Goal: Transaction & Acquisition: Purchase product/service

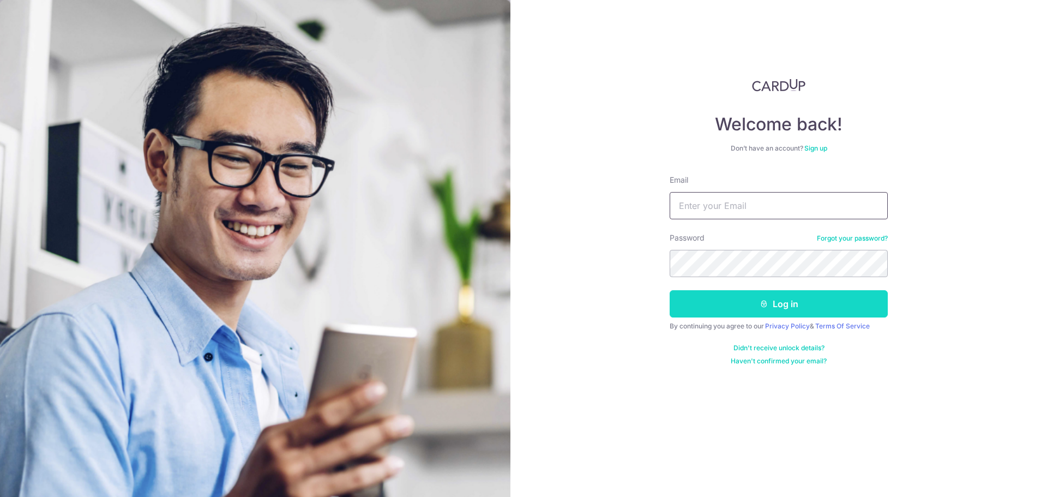
type input "JANICEWEE@HOTMAIL.COM"
click at [785, 299] on button "Log in" at bounding box center [778, 303] width 218 height 27
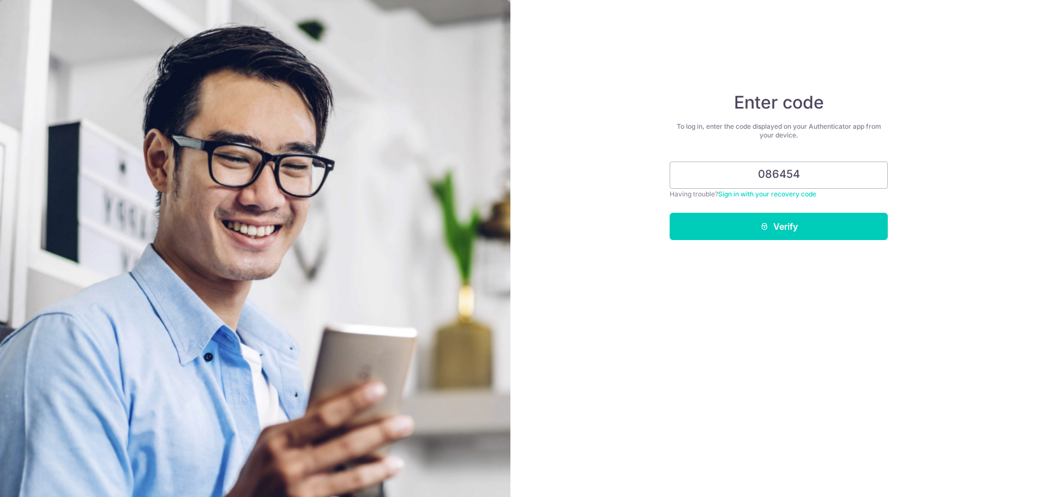
type input "086454"
click at [669, 213] on button "Verify" at bounding box center [778, 226] width 218 height 27
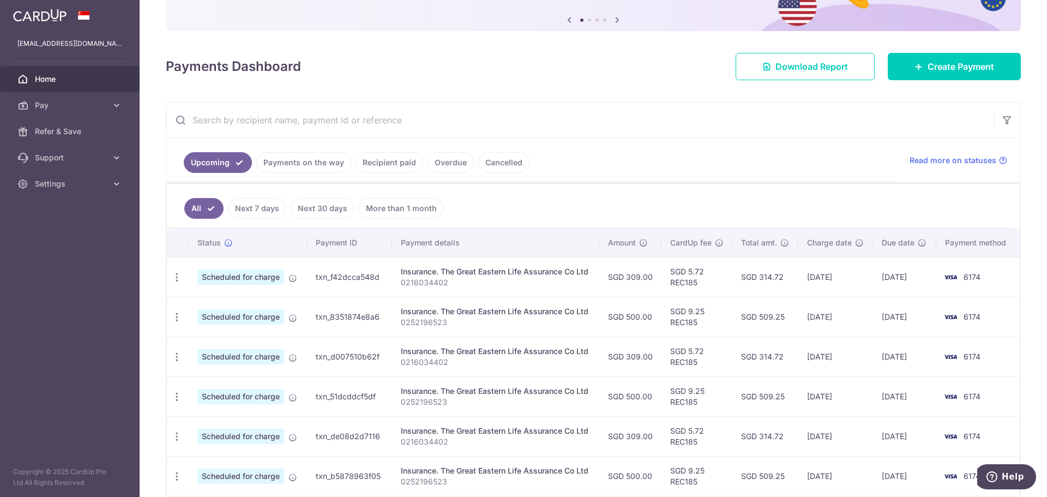
scroll to position [109, 0]
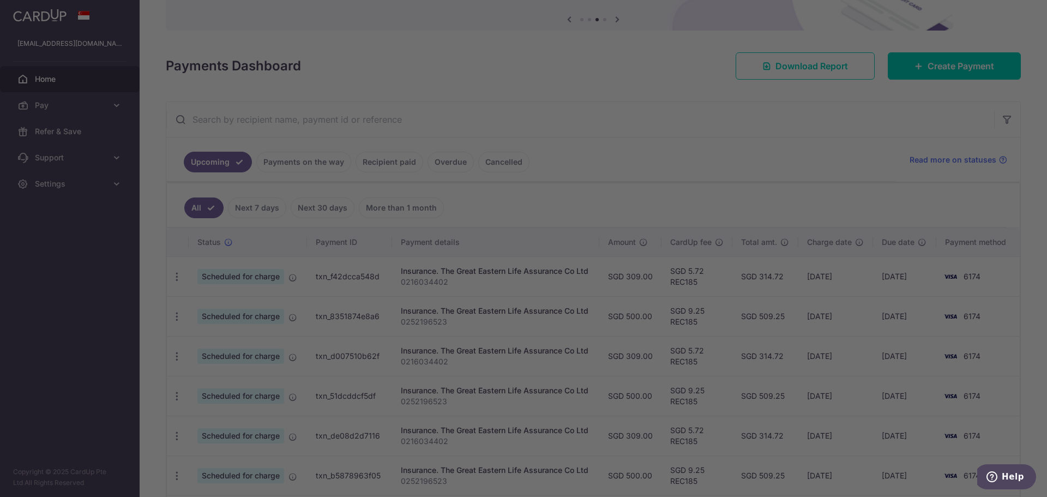
click at [709, 112] on div at bounding box center [528, 250] width 1057 height 501
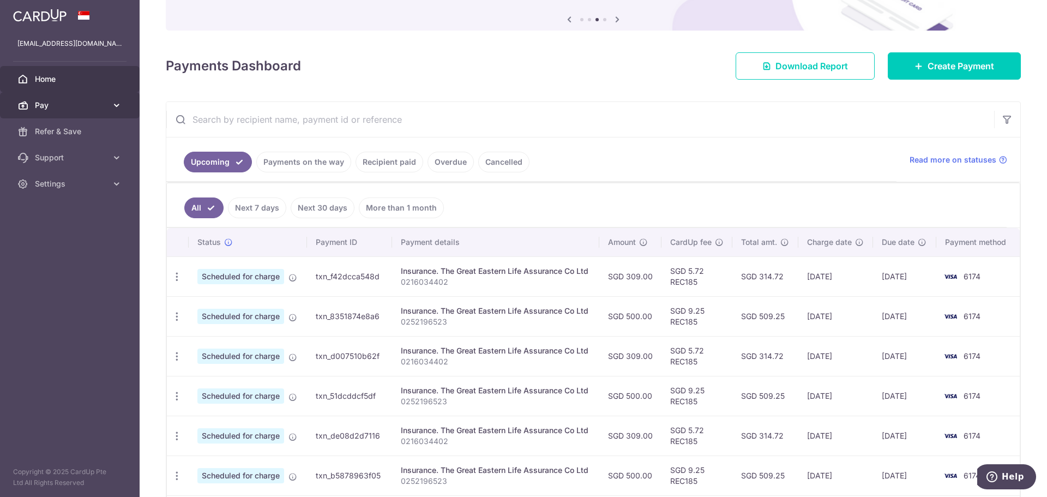
click at [61, 104] on span "Pay" at bounding box center [71, 105] width 72 height 11
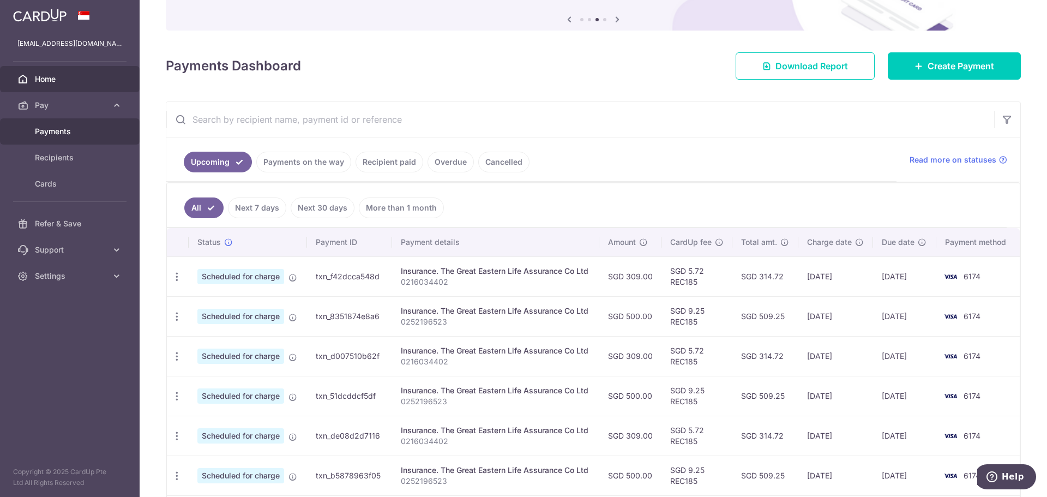
click at [65, 130] on span "Payments" at bounding box center [71, 131] width 72 height 11
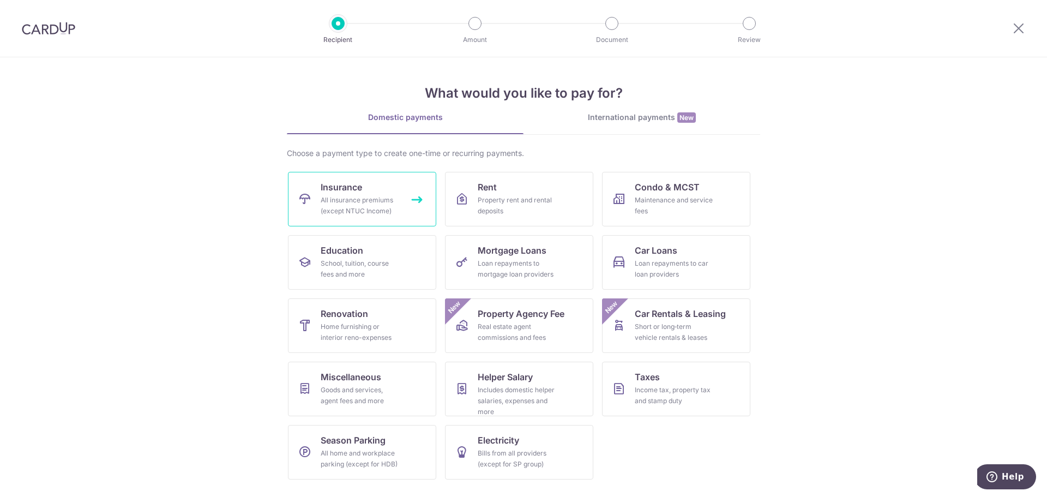
click at [395, 203] on div "All insurance premiums (except NTUC Income)" at bounding box center [360, 206] width 78 height 22
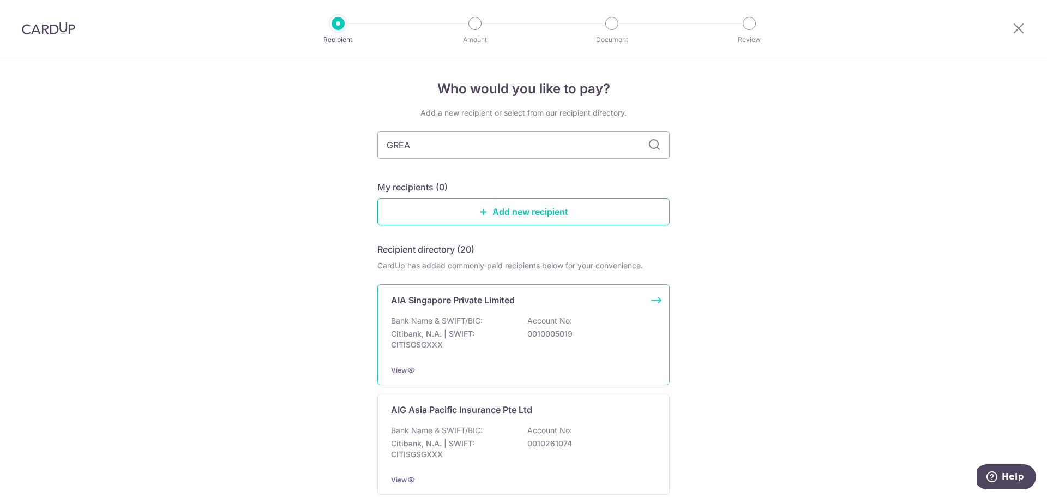
type input "GREAT"
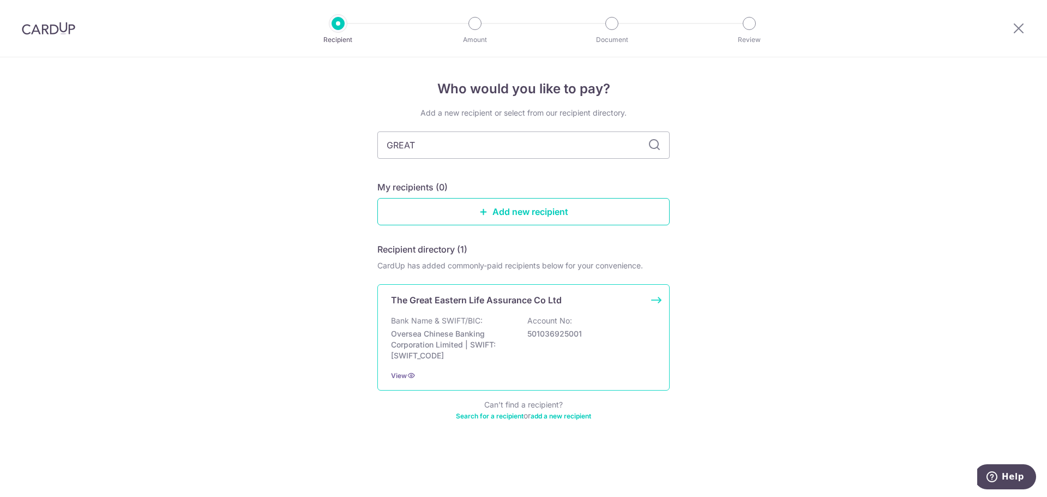
click at [554, 310] on div "The Great Eastern Life Assurance Co Ltd Bank Name & SWIFT/BIC: Oversea Chinese …" at bounding box center [523, 337] width 292 height 106
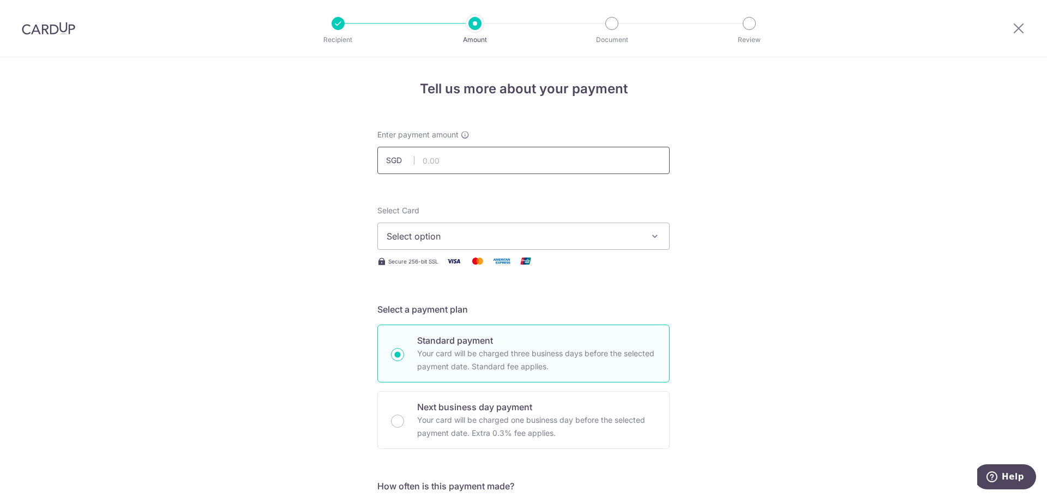
click at [445, 161] on input "text" at bounding box center [523, 160] width 292 height 27
type input "962.26"
click at [563, 230] on span "Select option" at bounding box center [513, 235] width 254 height 13
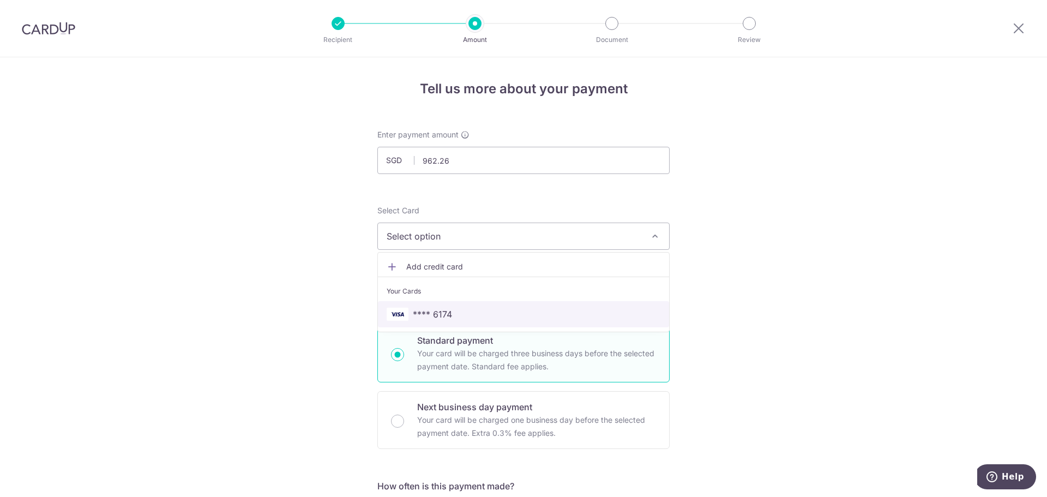
click at [476, 314] on span "**** 6174" at bounding box center [523, 313] width 274 height 13
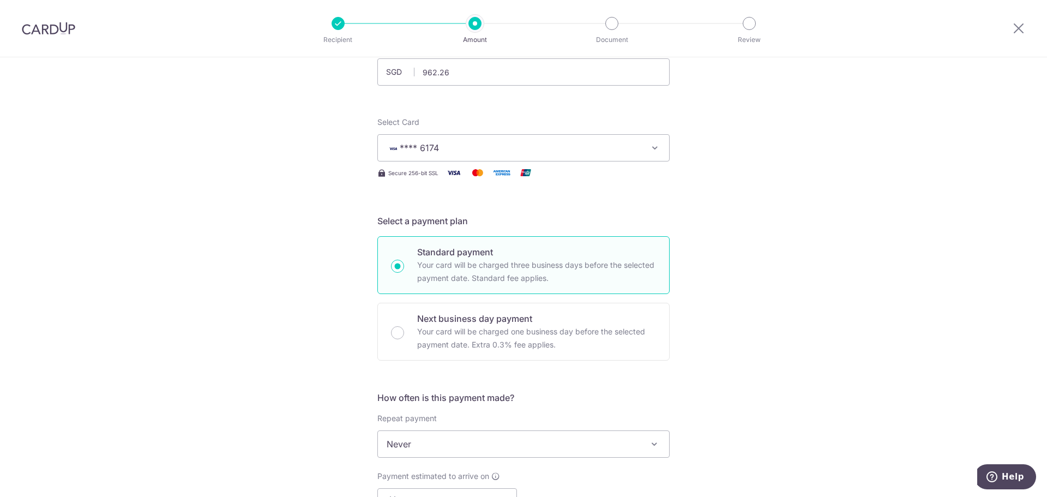
scroll to position [218, 0]
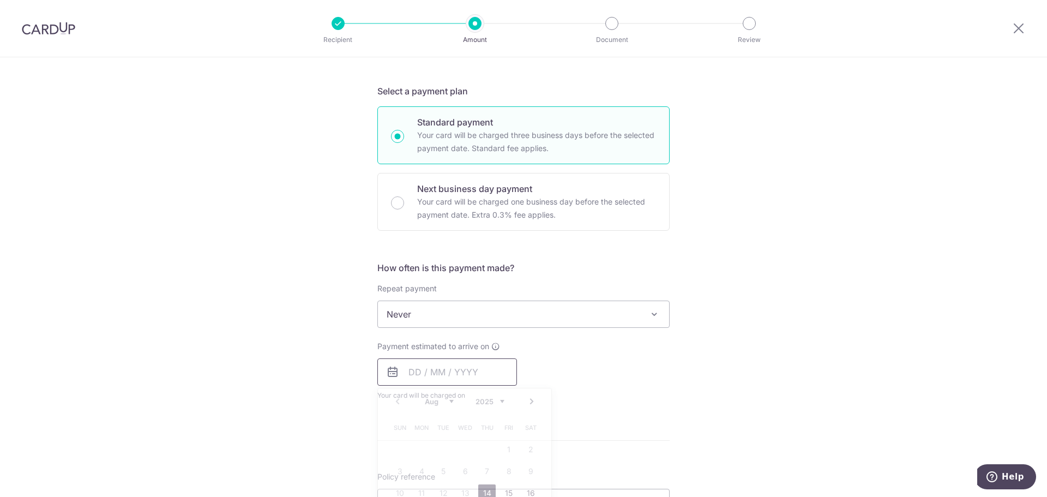
click at [438, 376] on input "text" at bounding box center [447, 371] width 140 height 27
click at [485, 491] on link "14" at bounding box center [486, 492] width 17 height 17
type input "[DATE]"
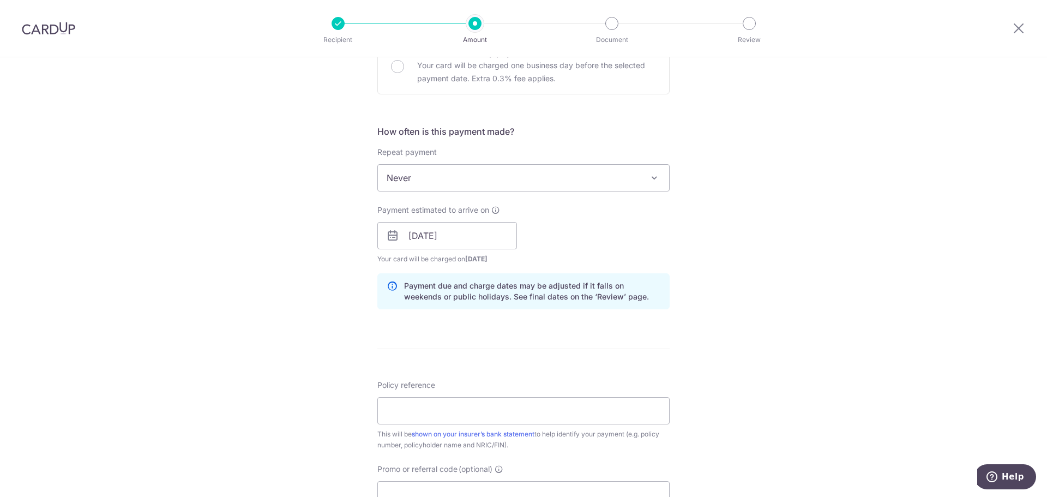
scroll to position [382, 0]
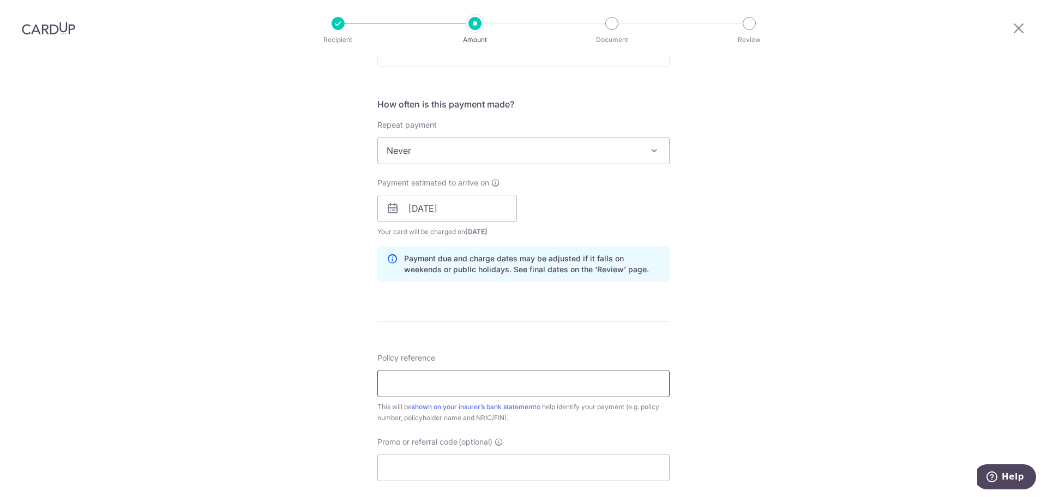
click at [475, 387] on input "Policy reference" at bounding box center [523, 383] width 292 height 27
type input "0214851727"
click at [479, 456] on input "Promo or referral code (optional)" at bounding box center [523, 467] width 292 height 27
paste input "OFF225"
type input "OFF225"
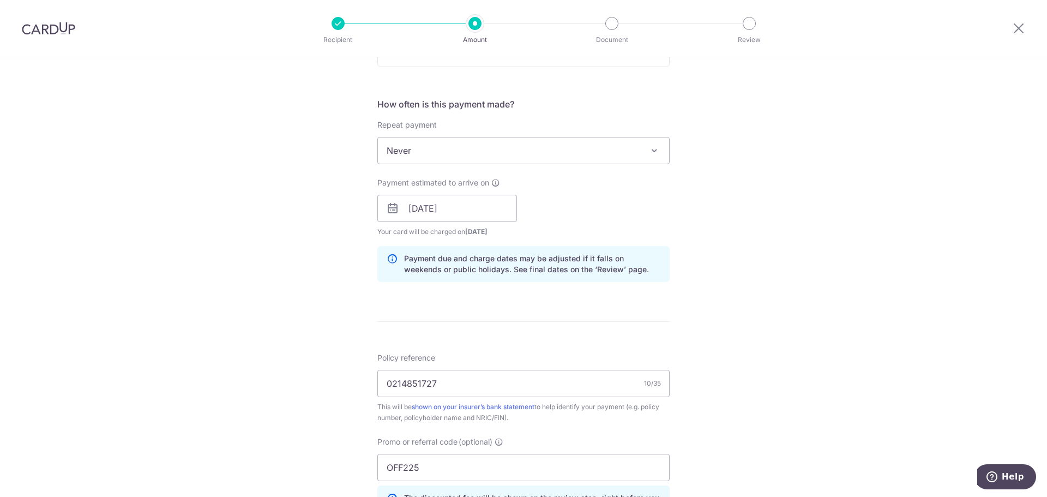
click at [764, 455] on div "Tell us more about your payment Enter payment amount SGD 962.26 962.26 Select C…" at bounding box center [523, 216] width 1047 height 1080
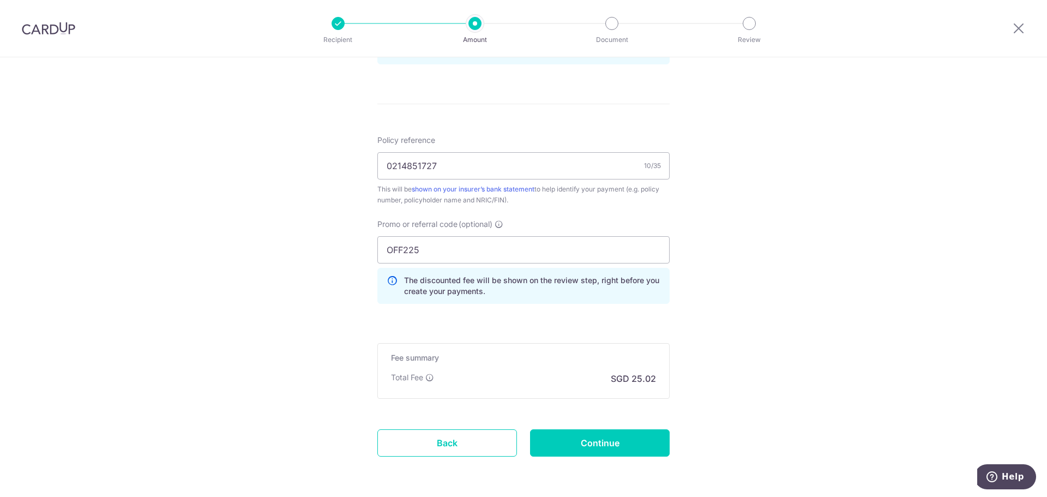
scroll to position [600, 0]
click at [625, 438] on input "Continue" at bounding box center [600, 441] width 140 height 27
type input "Create Schedule"
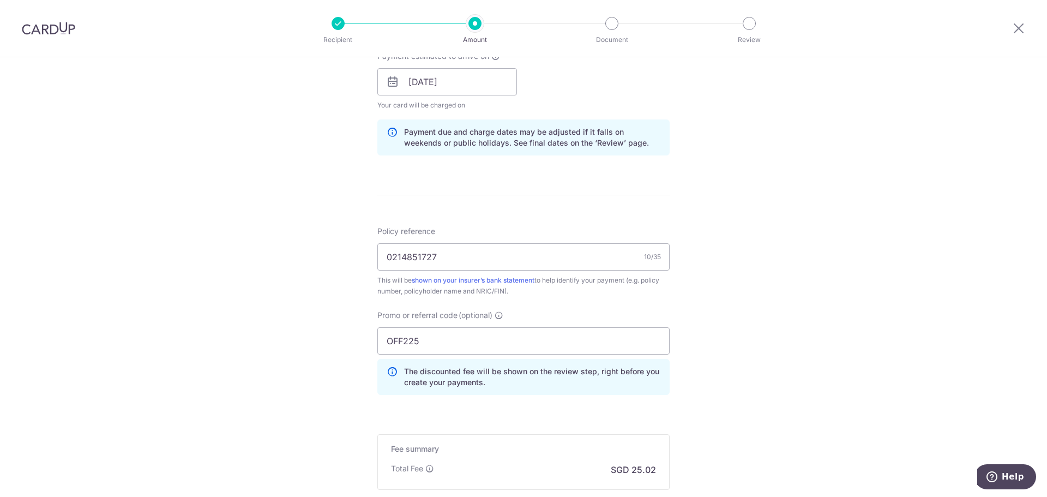
scroll to position [545, 0]
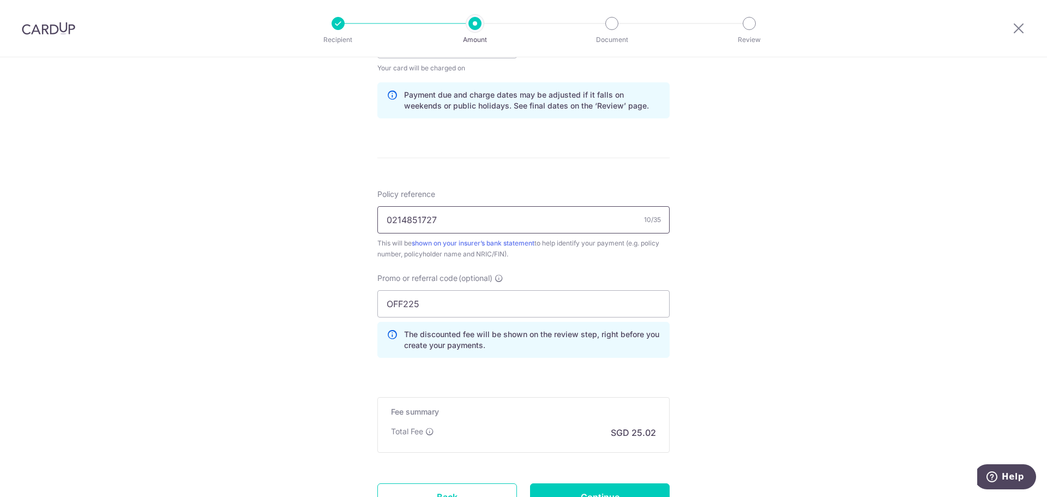
click at [469, 221] on input "0214851727" at bounding box center [523, 219] width 292 height 27
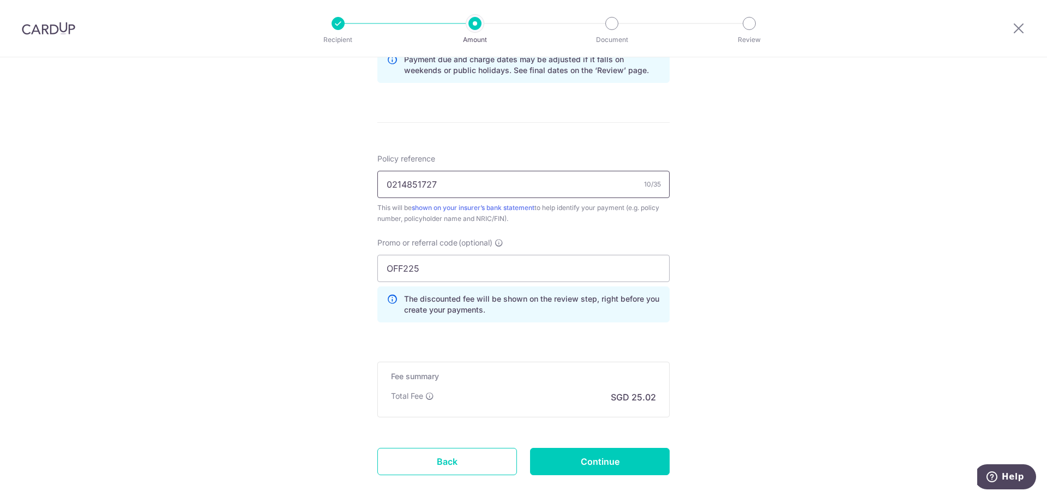
scroll to position [640, 0]
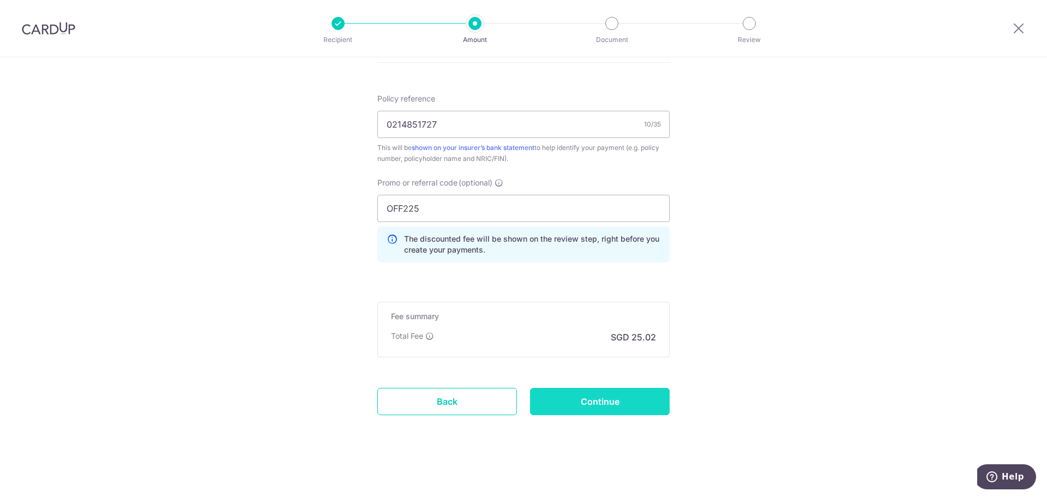
click at [583, 403] on input "Continue" at bounding box center [600, 401] width 140 height 27
type input "Update Schedule"
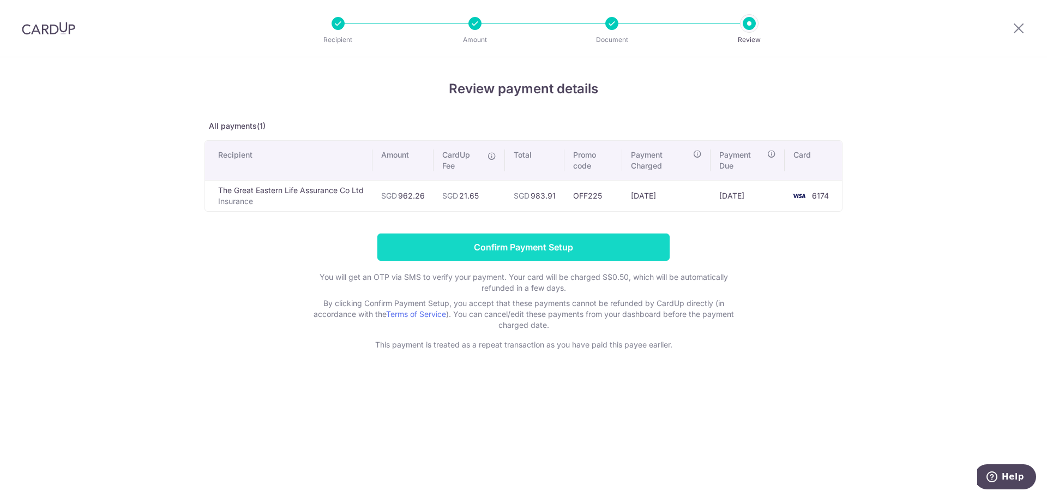
click at [512, 244] on input "Confirm Payment Setup" at bounding box center [523, 246] width 292 height 27
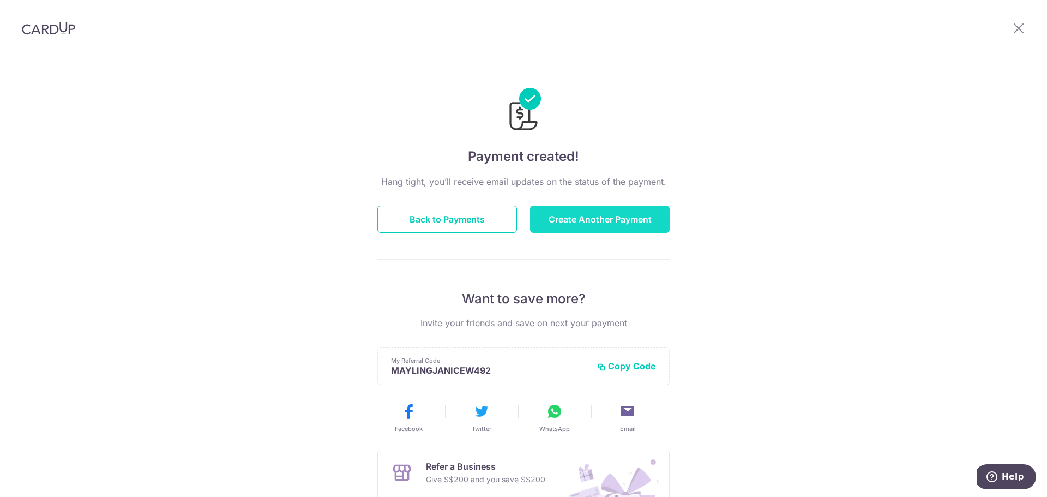
click at [584, 218] on button "Create Another Payment" at bounding box center [600, 218] width 140 height 27
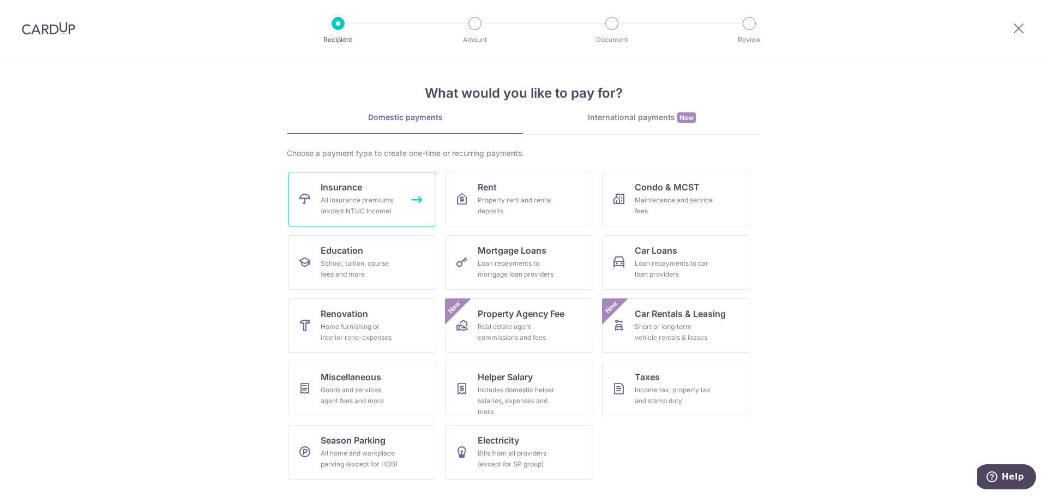
click at [372, 190] on link "Insurance All insurance premiums (except NTUC Income)" at bounding box center [362, 199] width 148 height 55
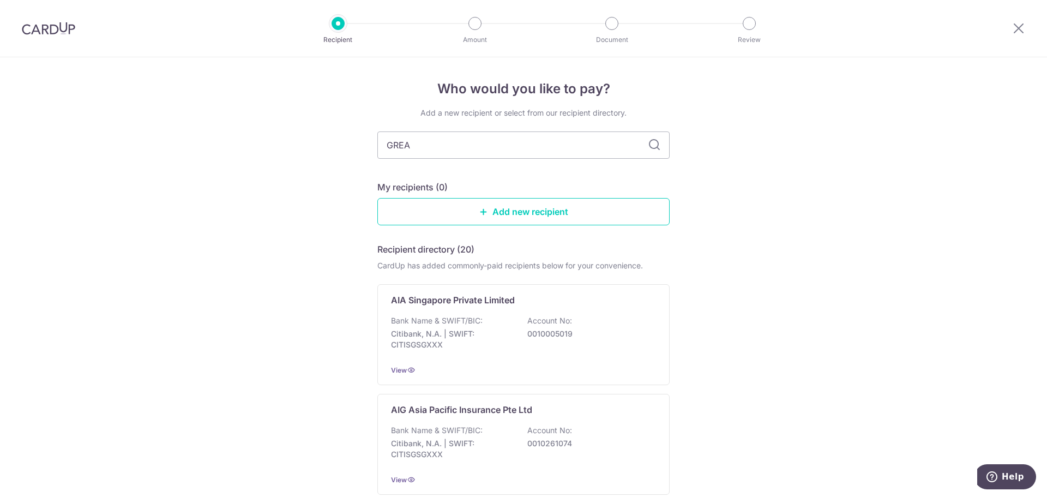
type input "GREAT"
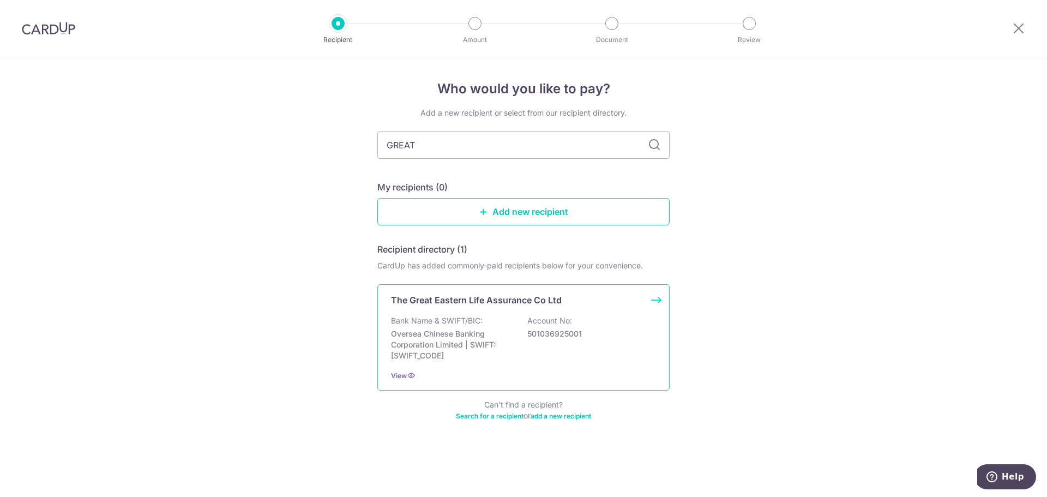
click at [464, 315] on p "Bank Name & SWIFT/BIC:" at bounding box center [437, 320] width 92 height 11
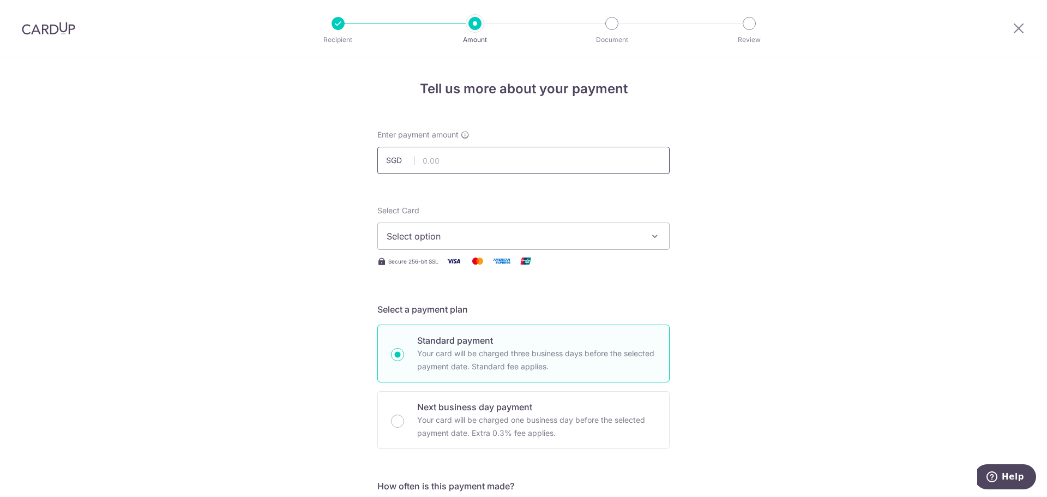
click at [440, 164] on input "text" at bounding box center [523, 160] width 292 height 27
type input "412.00"
click at [491, 232] on span "Select option" at bounding box center [513, 235] width 254 height 13
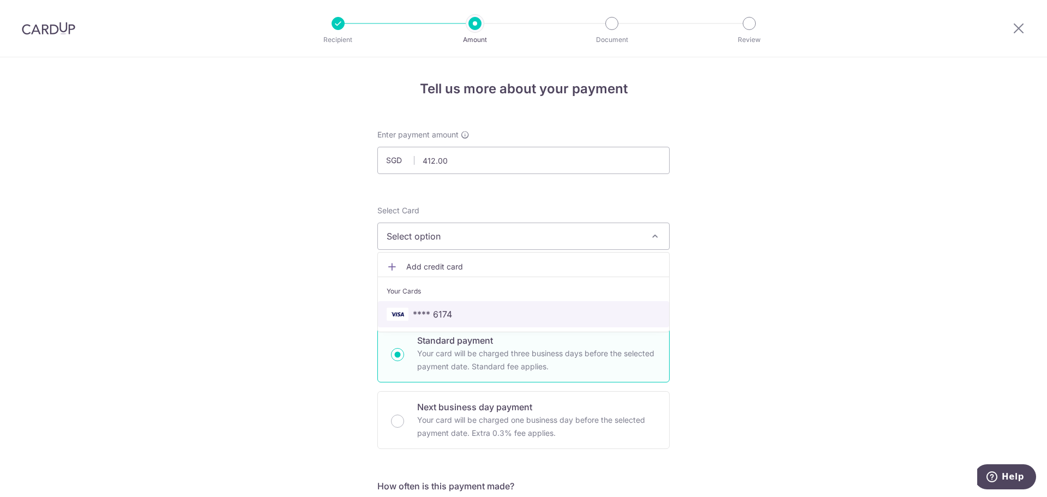
click at [440, 313] on span "**** 6174" at bounding box center [432, 313] width 39 height 13
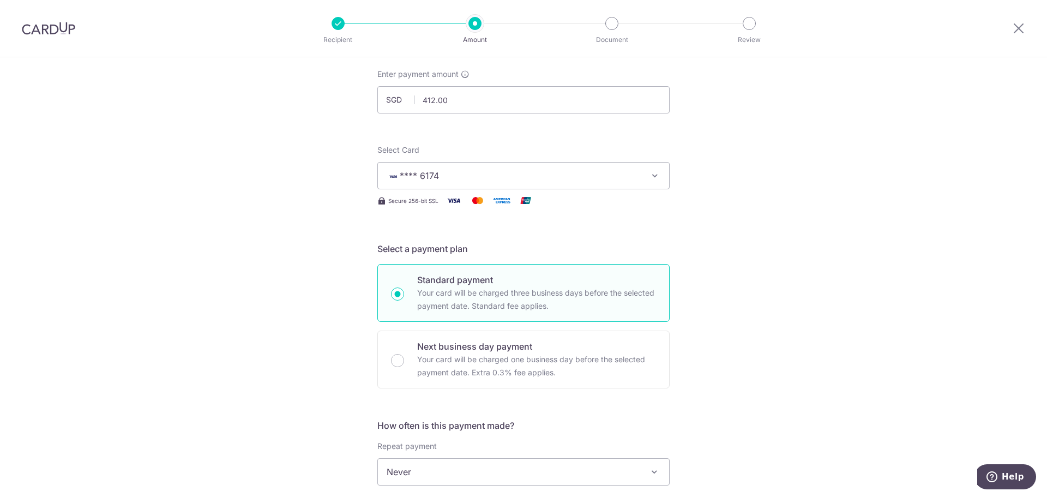
scroll to position [164, 0]
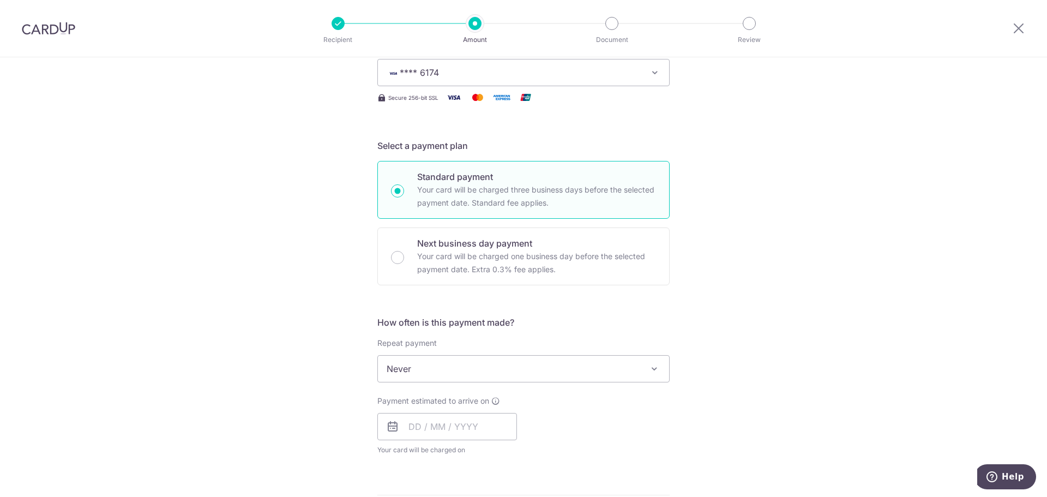
click at [447, 368] on span "Never" at bounding box center [523, 368] width 291 height 26
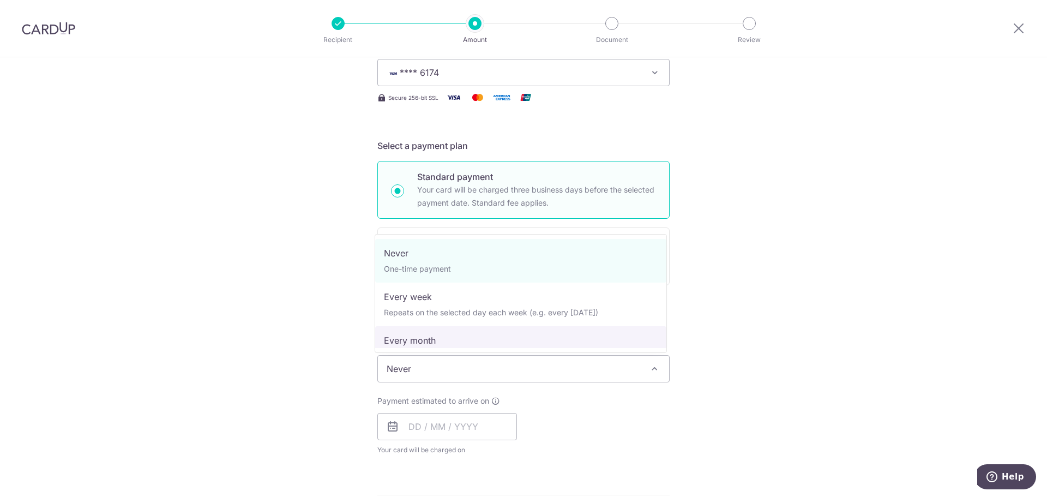
select select "3"
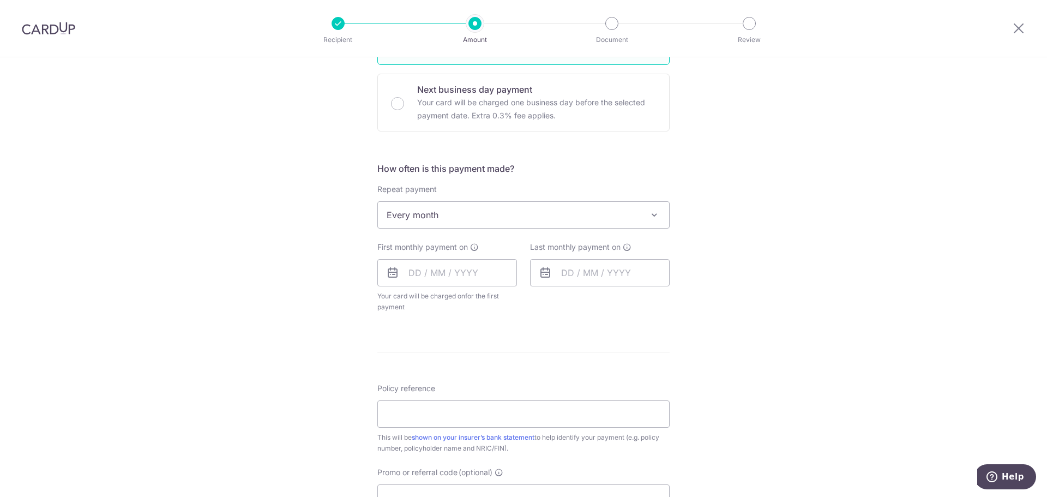
scroll to position [327, 0]
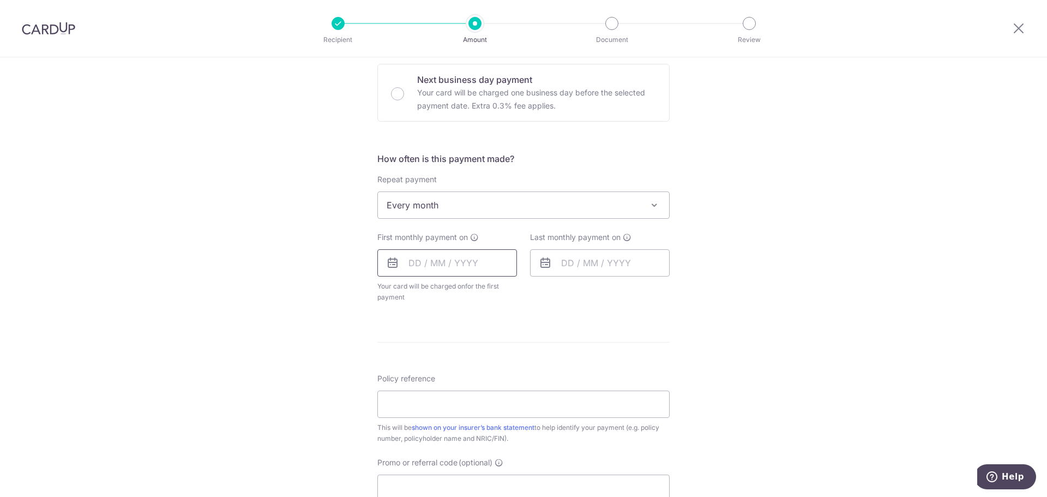
click at [464, 265] on input "text" at bounding box center [447, 262] width 140 height 27
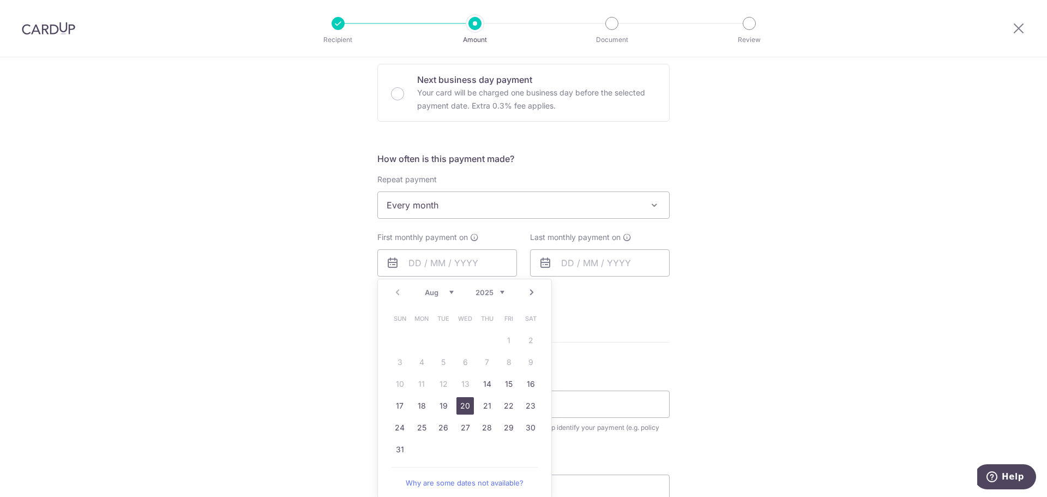
click at [462, 400] on link "20" at bounding box center [464, 405] width 17 height 17
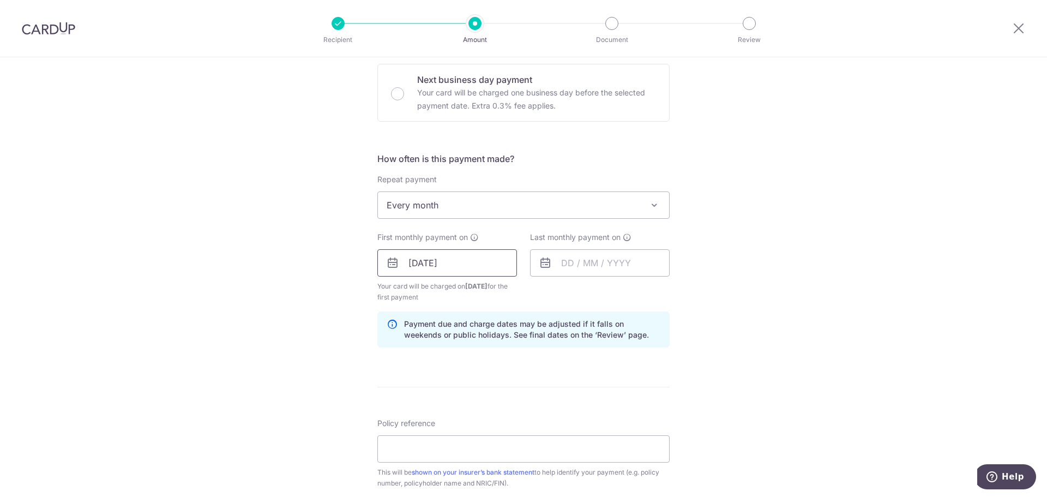
click at [465, 259] on input "20/08/2025" at bounding box center [447, 262] width 140 height 27
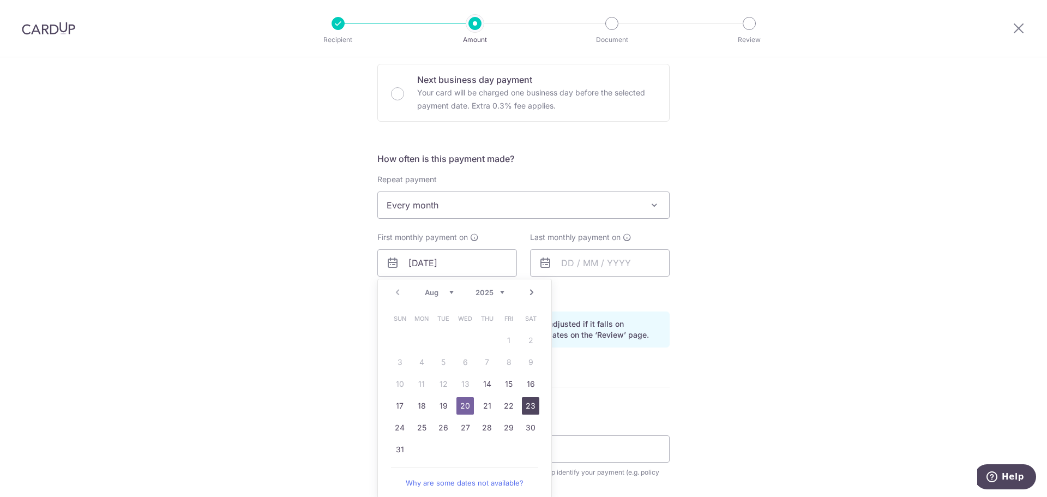
click at [525, 402] on link "23" at bounding box center [530, 405] width 17 height 17
type input "23/08/2025"
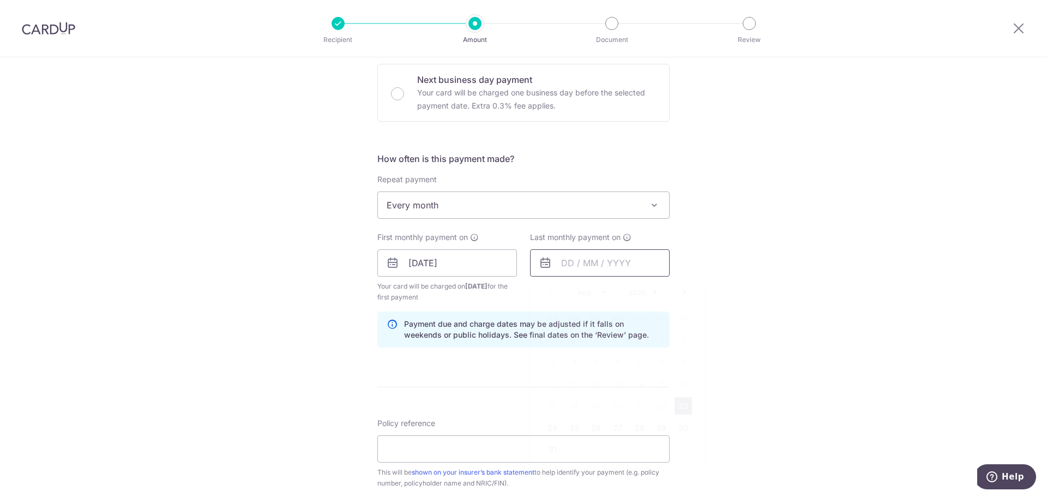
click at [601, 264] on input "text" at bounding box center [600, 262] width 140 height 27
click at [598, 295] on select "Aug Sep Oct Nov Dec" at bounding box center [591, 292] width 29 height 9
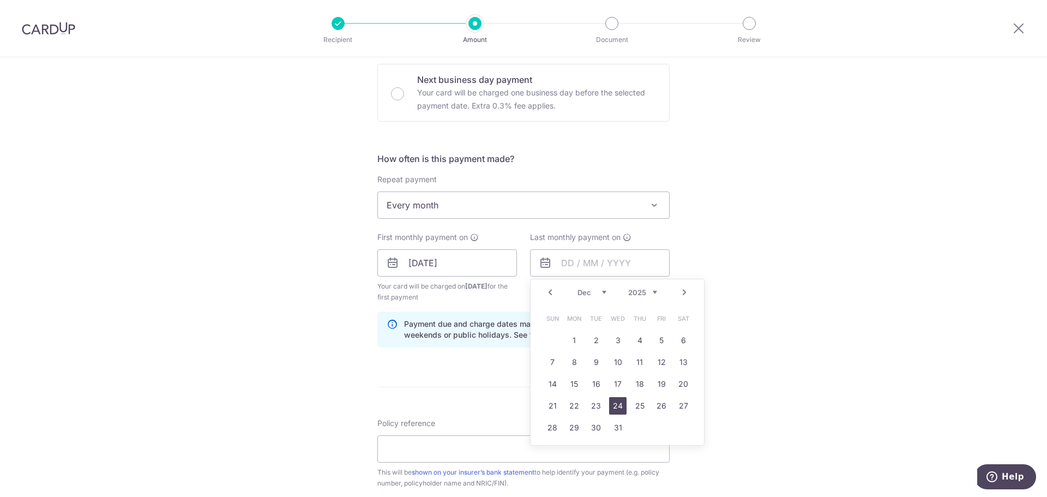
drag, startPoint x: 619, startPoint y: 405, endPoint x: 626, endPoint y: 404, distance: 6.6
click at [619, 405] on link "24" at bounding box center [617, 405] width 17 height 17
type input "24/12/2025"
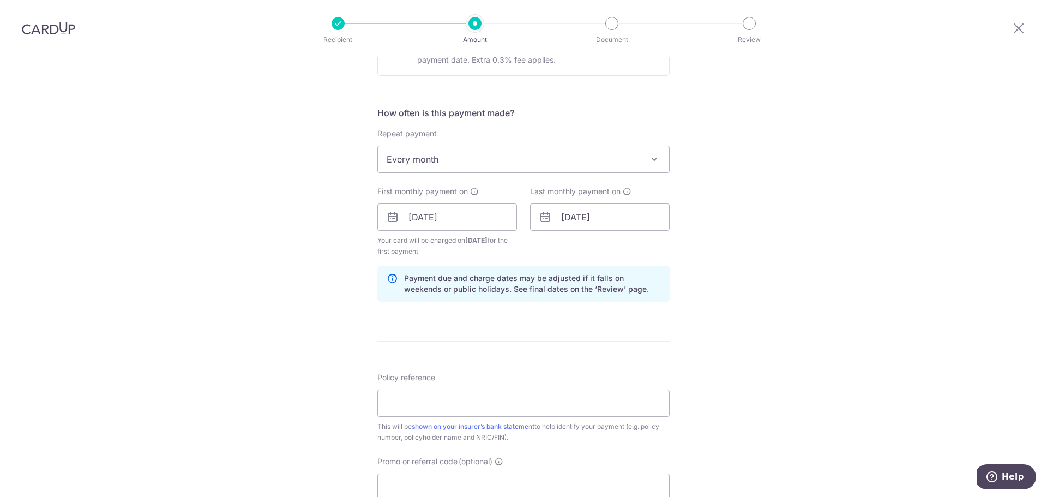
scroll to position [436, 0]
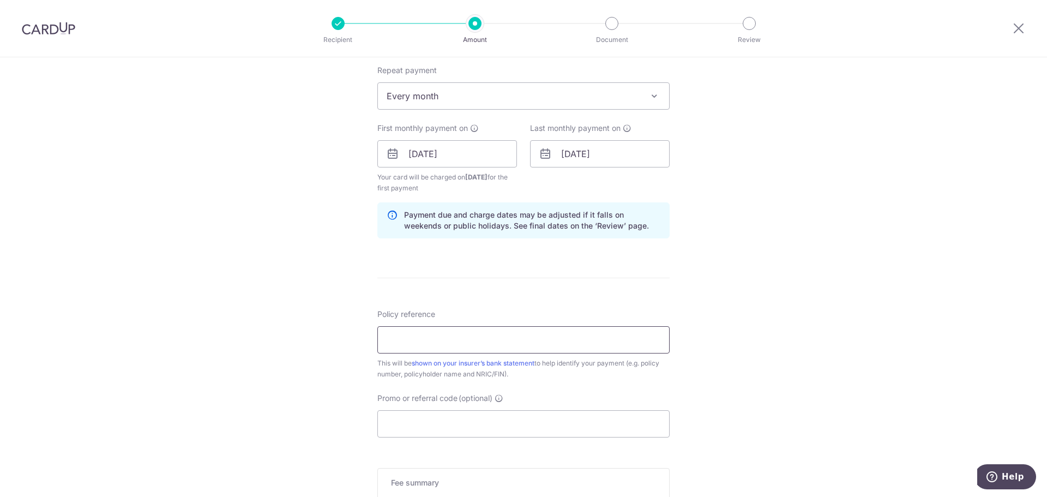
click at [440, 340] on input "Policy reference" at bounding box center [523, 339] width 292 height 27
type input "0236975779"
click at [400, 417] on input "Promo or referral code (optional)" at bounding box center [523, 423] width 292 height 27
paste input "REC185"
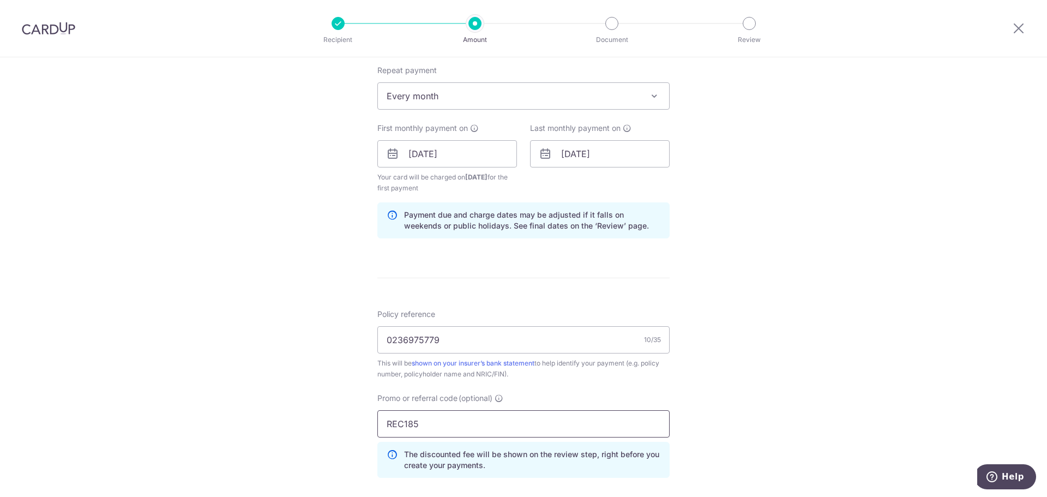
type input "REC185"
click at [772, 304] on div "Tell us more about your payment Enter payment amount SGD 412.00 412.00 Select C…" at bounding box center [523, 166] width 1047 height 1091
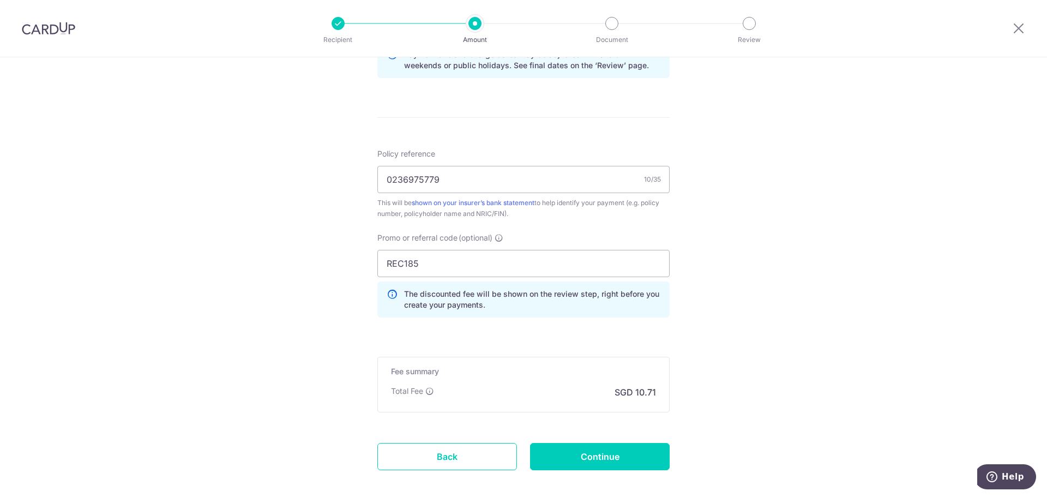
scroll to position [651, 0]
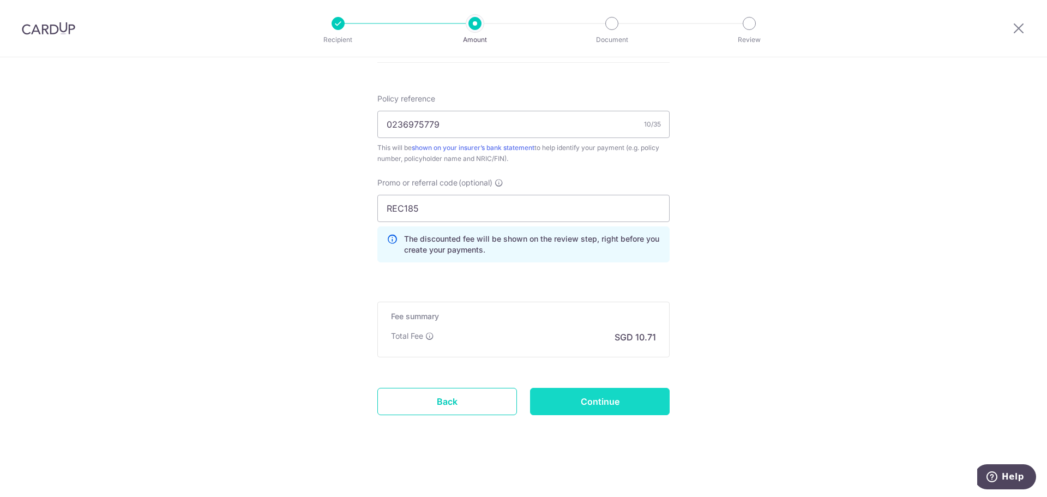
click at [600, 402] on input "Continue" at bounding box center [600, 401] width 140 height 27
type input "Create Schedule"
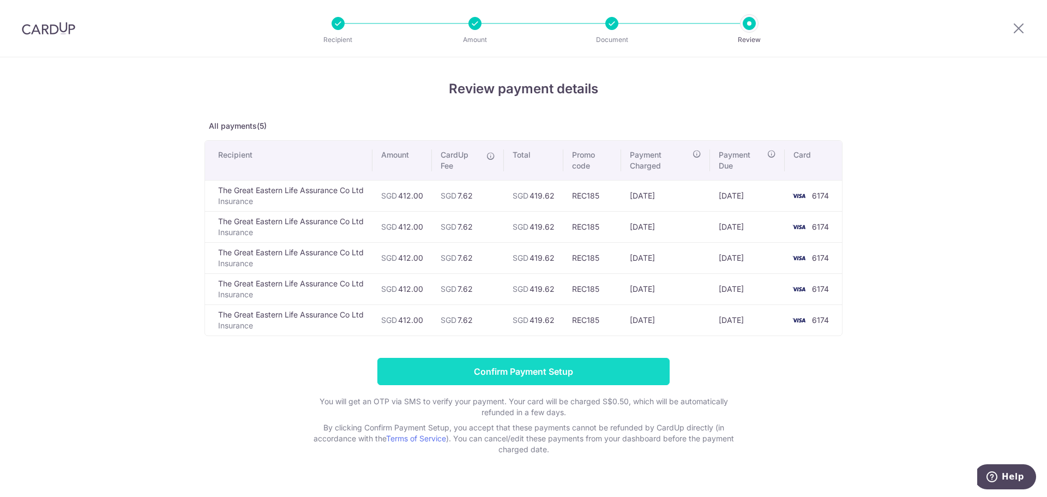
click at [537, 373] on input "Confirm Payment Setup" at bounding box center [523, 371] width 292 height 27
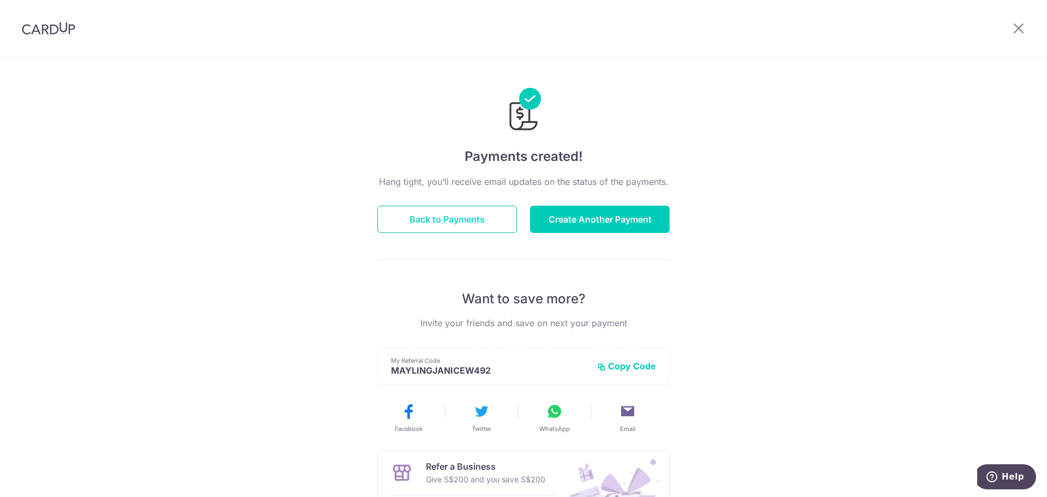
click at [425, 220] on button "Back to Payments" at bounding box center [447, 218] width 140 height 27
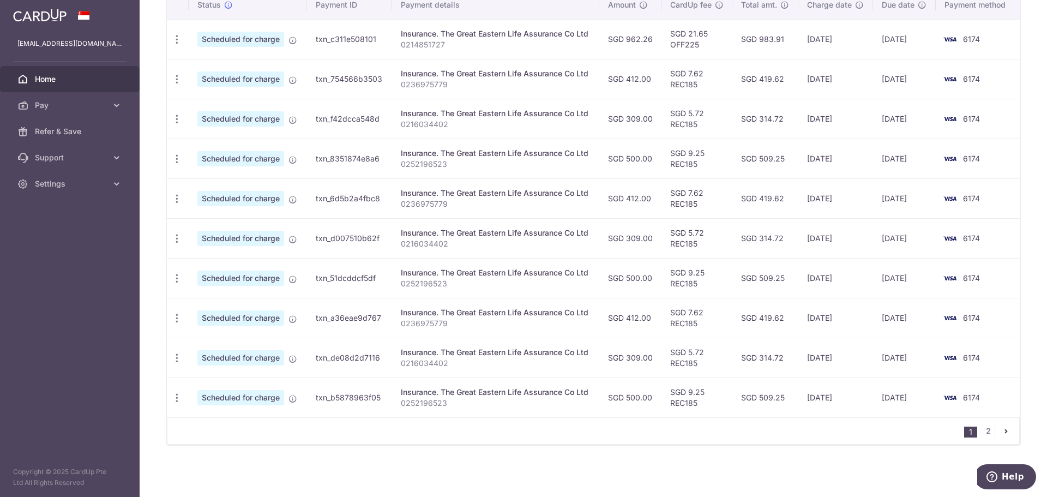
scroll to position [292, 0]
